Goal: Task Accomplishment & Management: Use online tool/utility

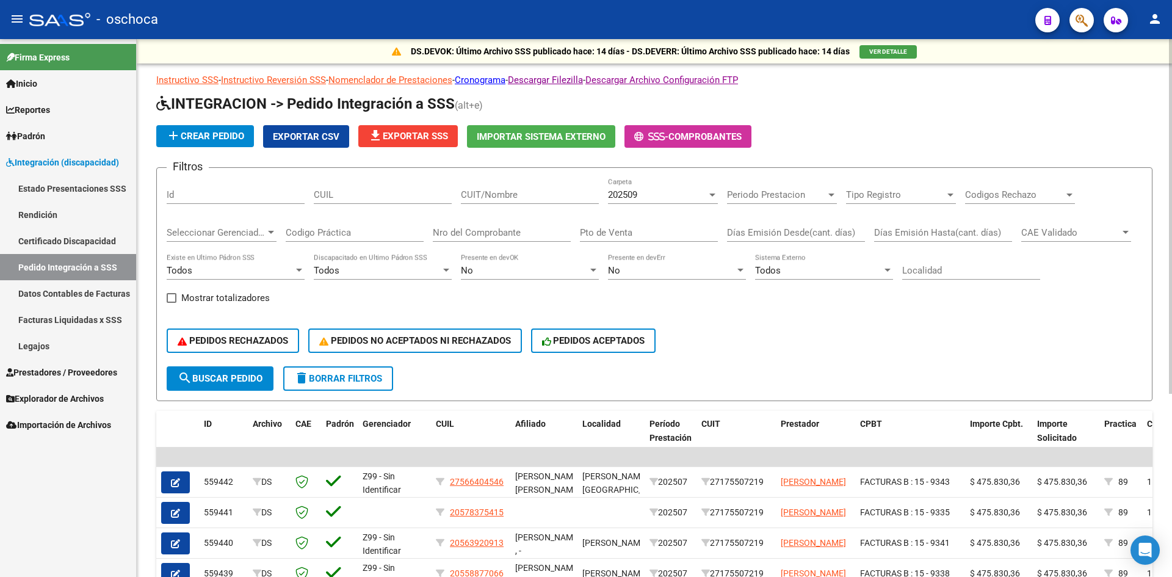
scroll to position [244, 0]
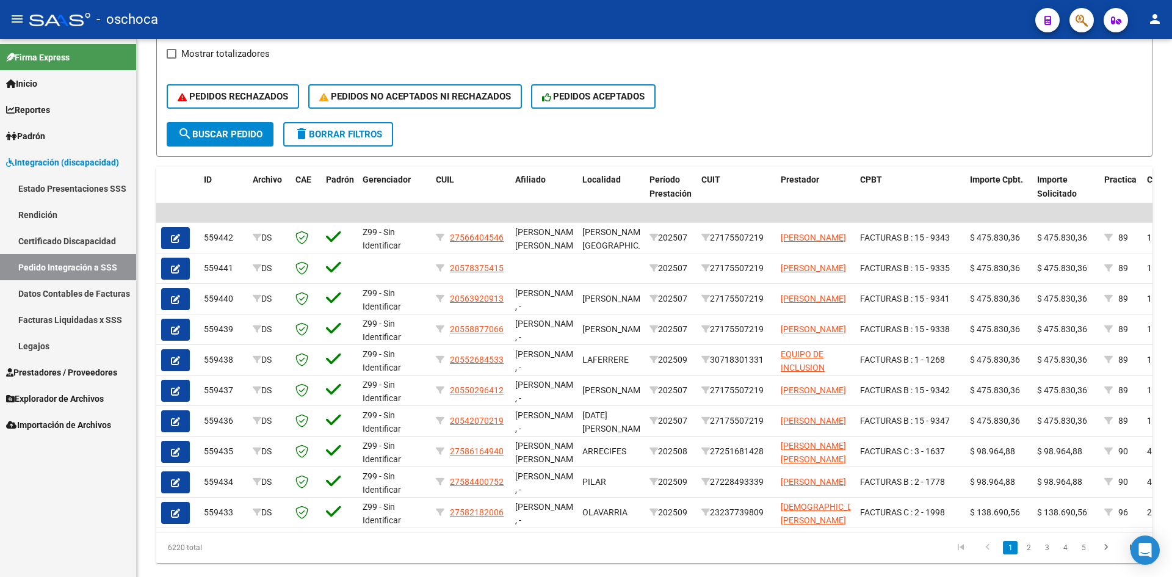
click at [93, 166] on span "Integración (discapacidad)" at bounding box center [62, 162] width 113 height 13
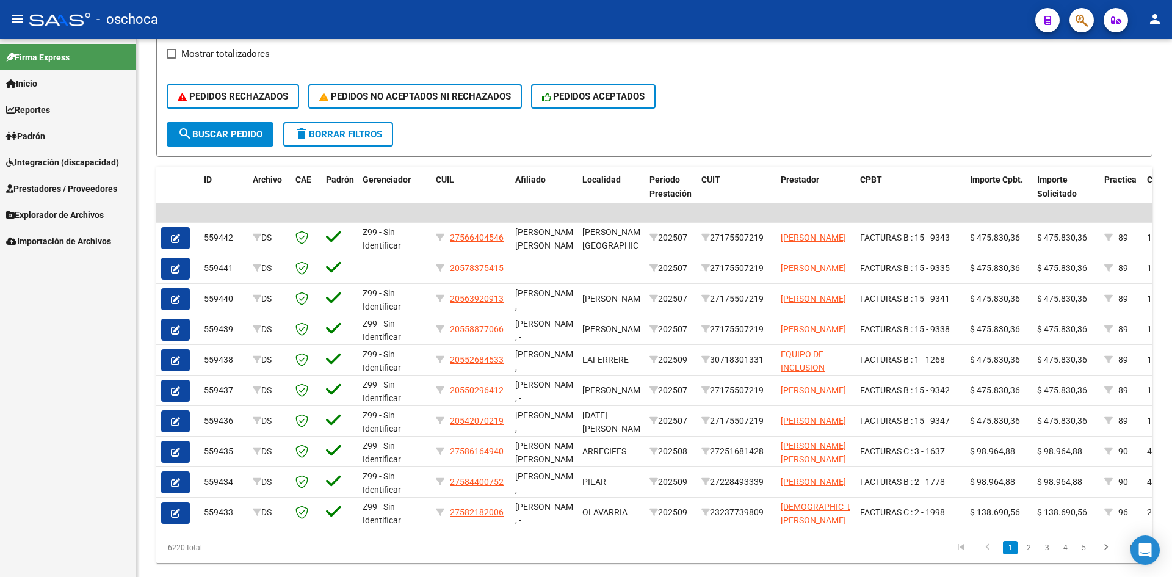
click at [85, 160] on span "Integración (discapacidad)" at bounding box center [62, 162] width 113 height 13
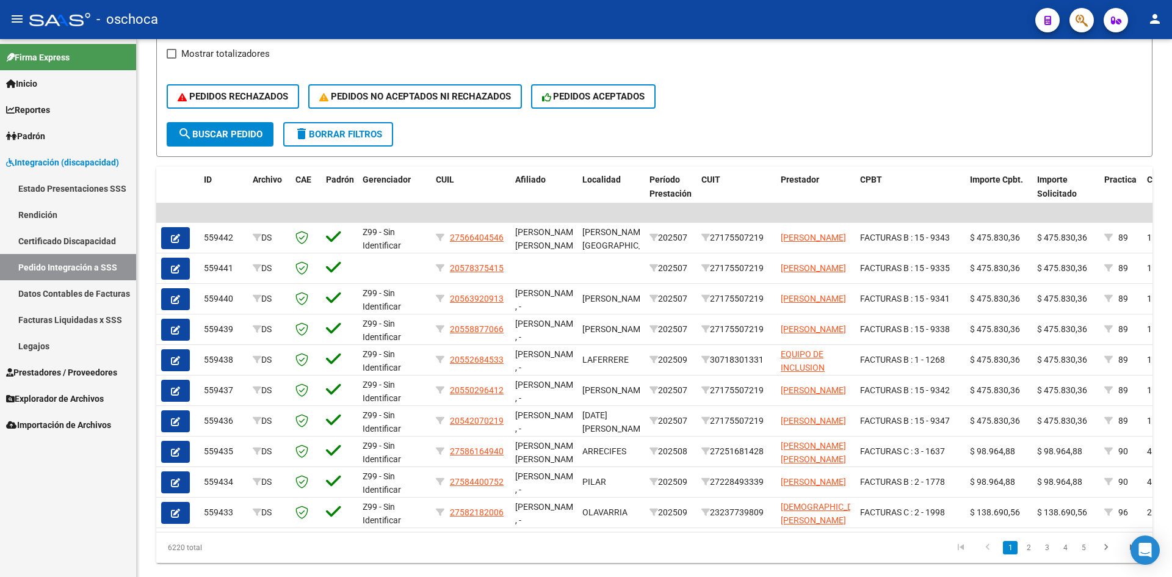
click at [88, 266] on link "Pedido Integración a SSS" at bounding box center [68, 267] width 136 height 26
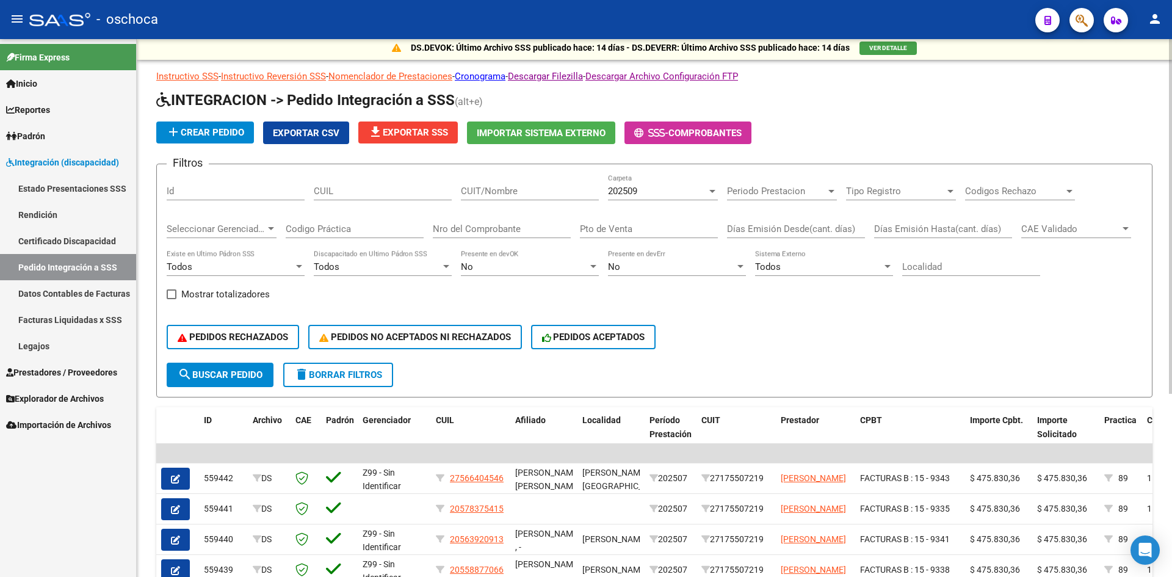
scroll to position [0, 0]
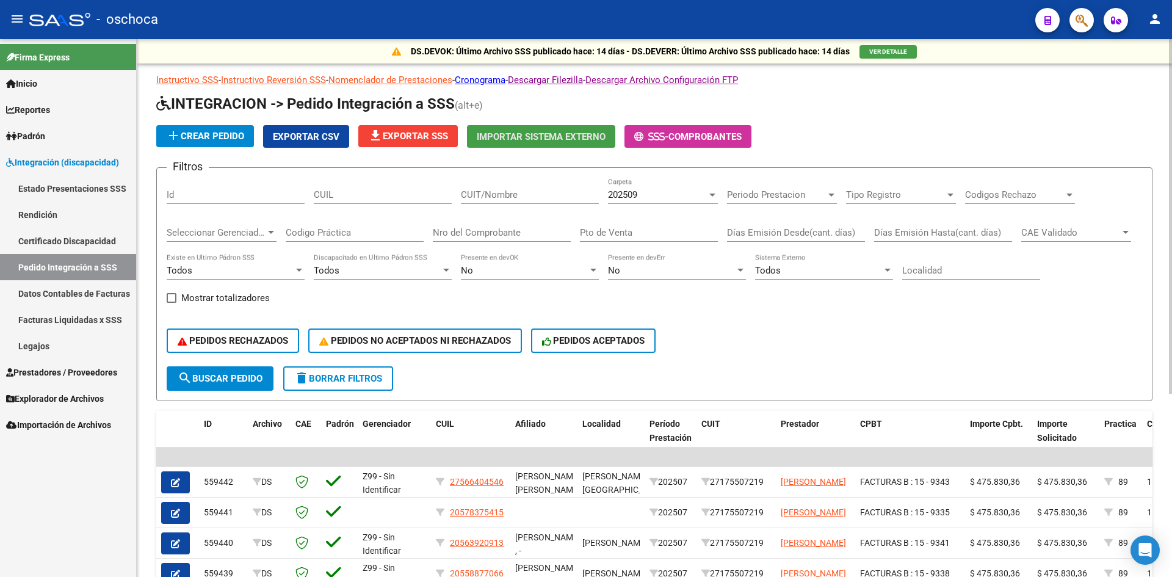
click at [583, 138] on span "Importar Sistema Externo" at bounding box center [541, 136] width 129 height 11
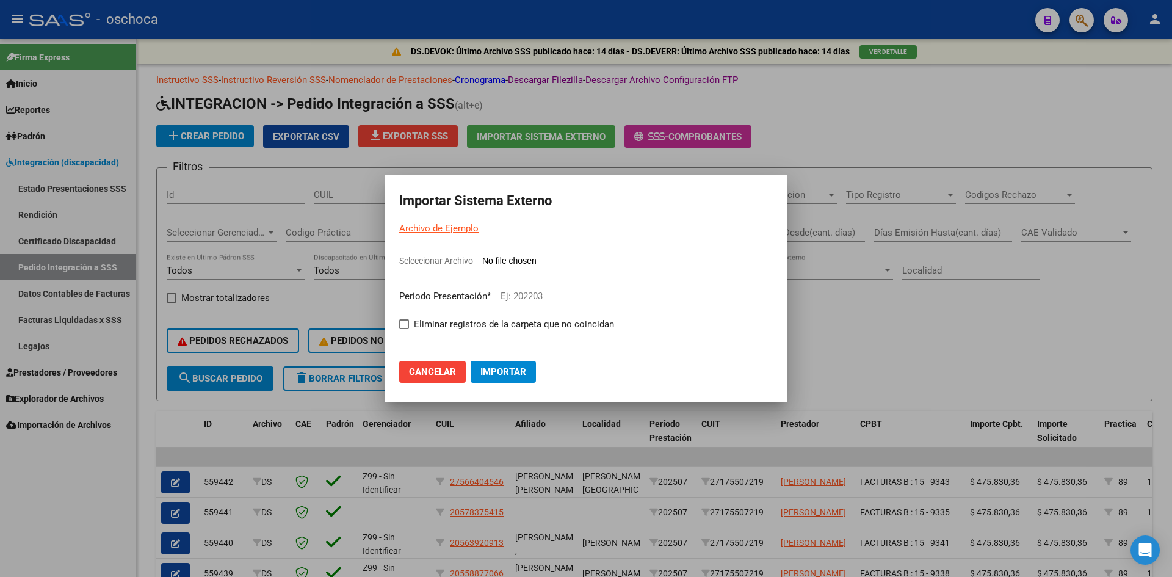
click at [544, 261] on input "Seleccionar Archivo" at bounding box center [563, 262] width 162 height 12
type input "C:\fakepath\105804_ds01_202509_5.TXT"
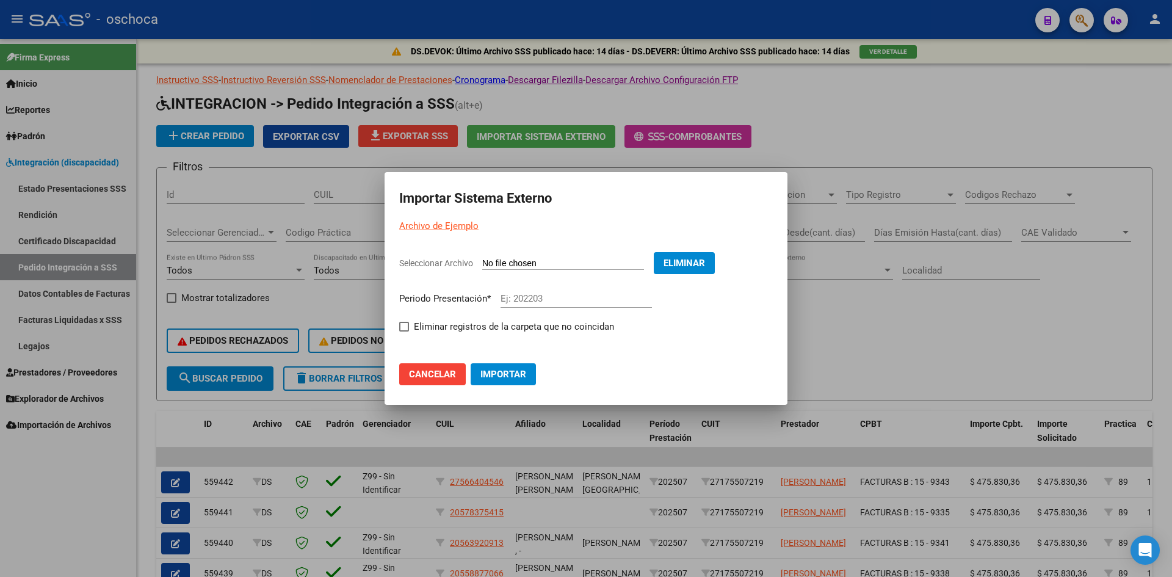
click at [549, 300] on input "Ej: 202203" at bounding box center [575, 298] width 151 height 11
type input "202509"
click at [400, 320] on label "Eliminar registros de la carpeta que no coincidan" at bounding box center [506, 326] width 215 height 15
click at [403, 331] on input "Eliminar registros de la carpeta que no coincidan" at bounding box center [403, 331] width 1 height 1
checkbox input "true"
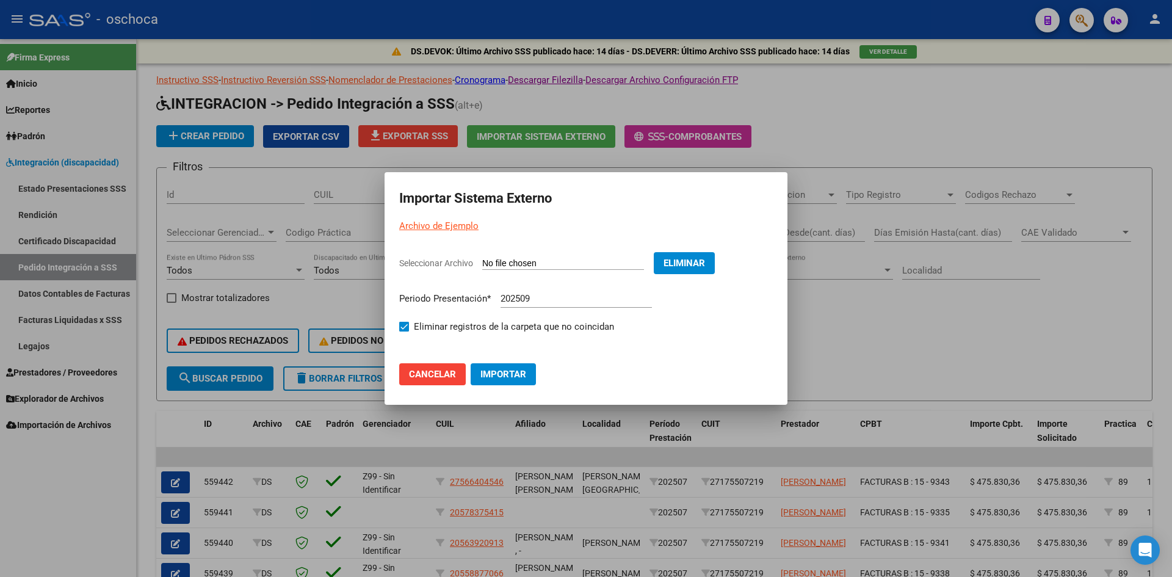
click at [506, 380] on button "Importar" at bounding box center [502, 374] width 65 height 22
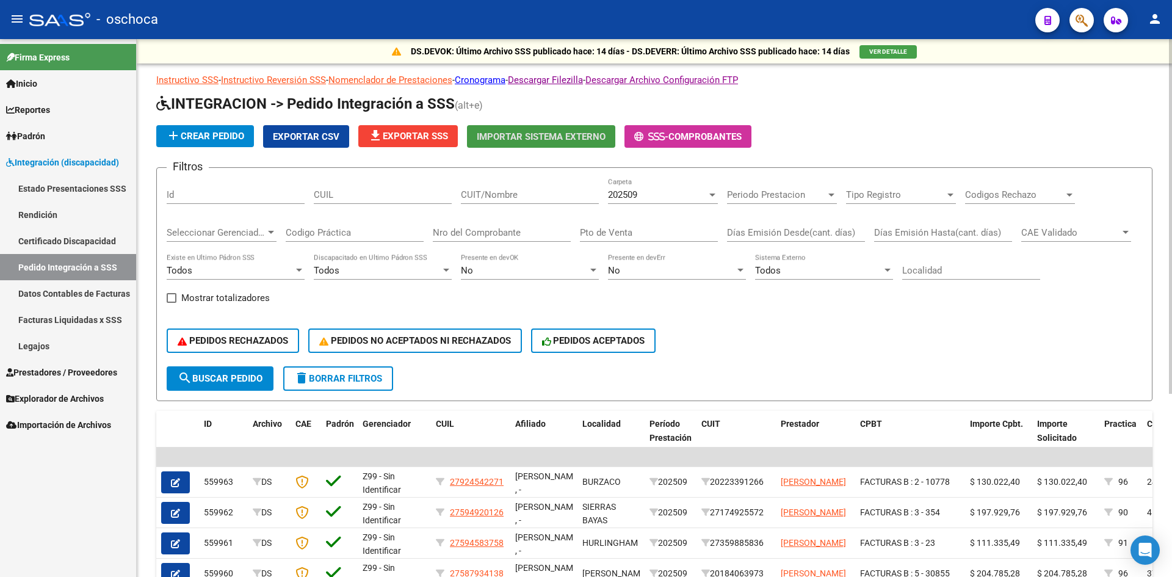
click at [423, 135] on span "file_download Exportar SSS" at bounding box center [408, 136] width 80 height 11
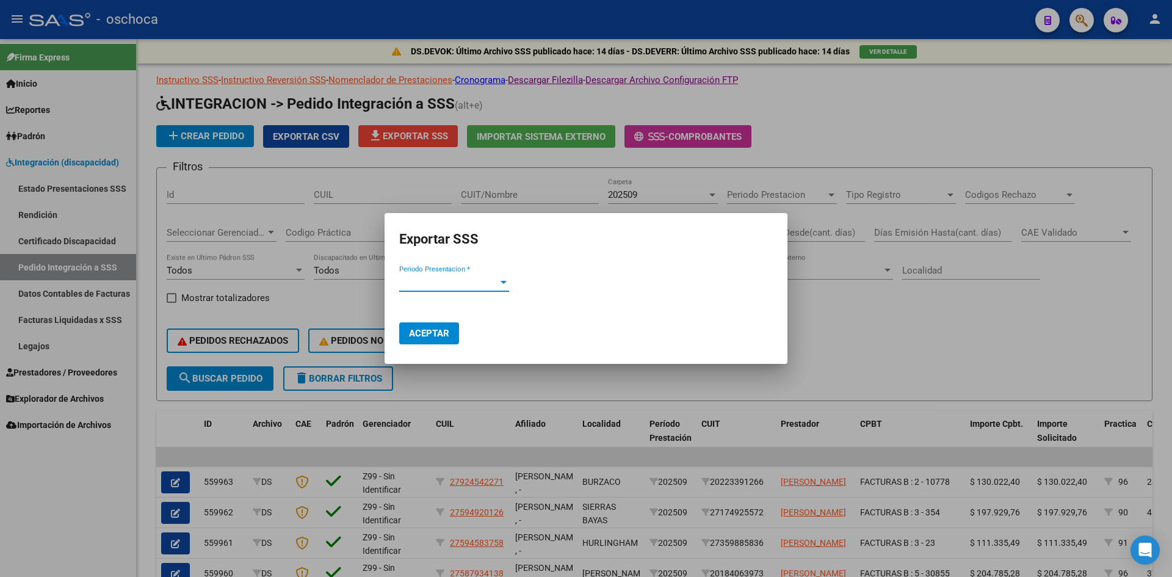
click at [447, 284] on span "Periodo Presentacion *" at bounding box center [448, 281] width 99 height 11
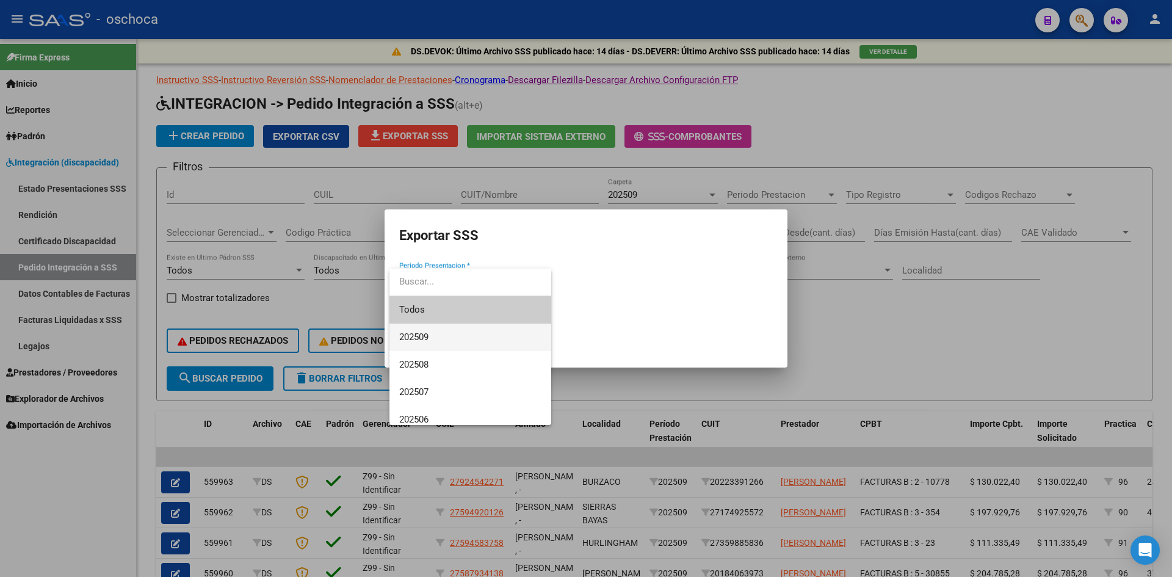
click at [437, 333] on span "202509" at bounding box center [470, 336] width 142 height 27
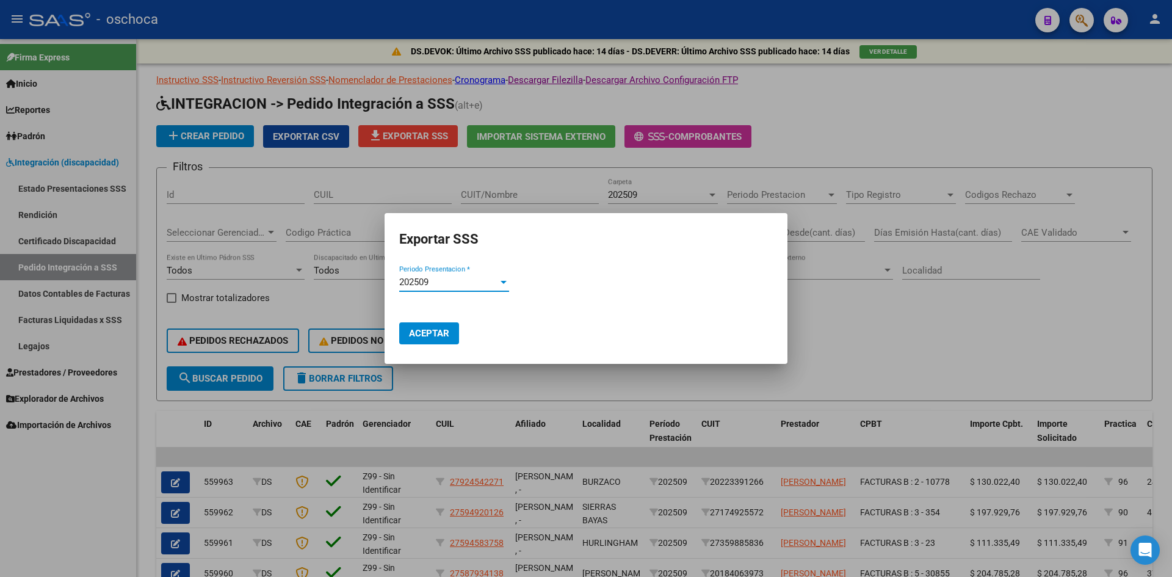
click at [437, 331] on span "Aceptar" at bounding box center [429, 333] width 40 height 11
